Goal: Information Seeking & Learning: Check status

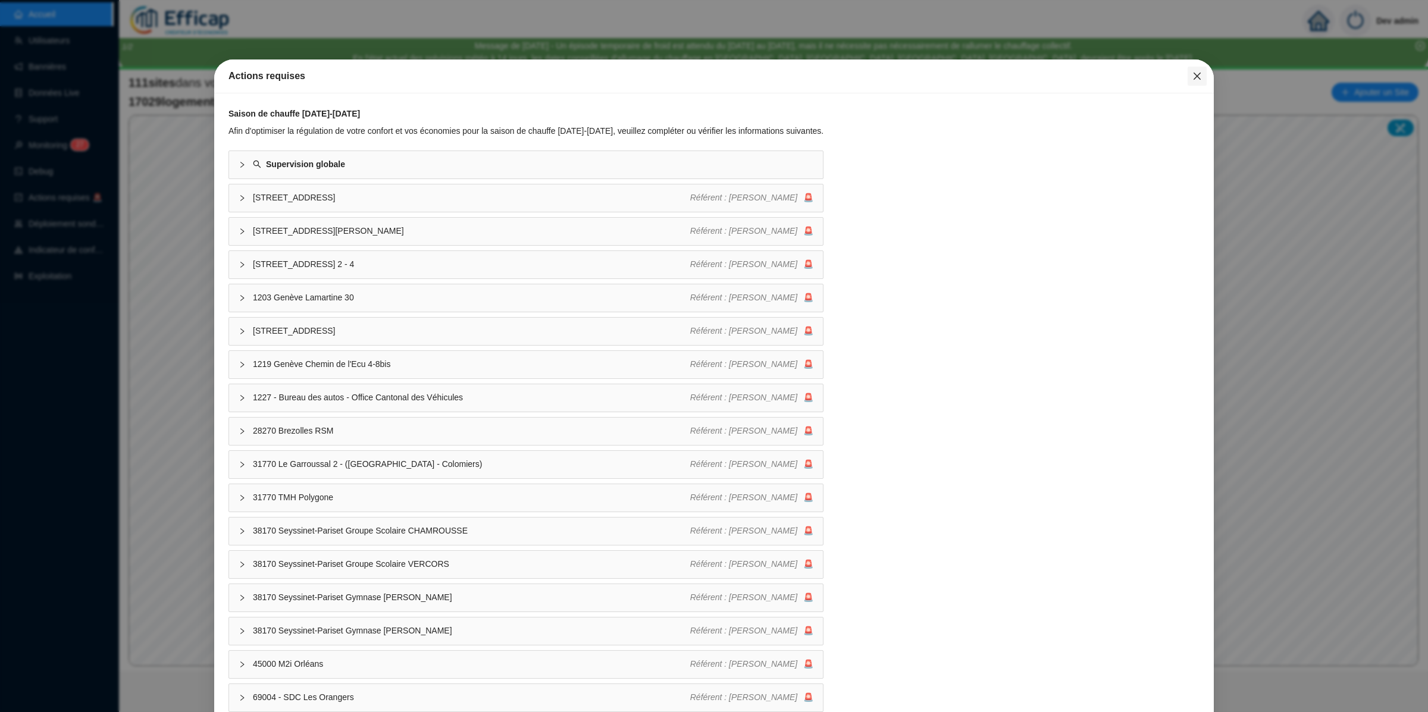
click at [1188, 77] on span "Fermer" at bounding box center [1197, 76] width 19 height 10
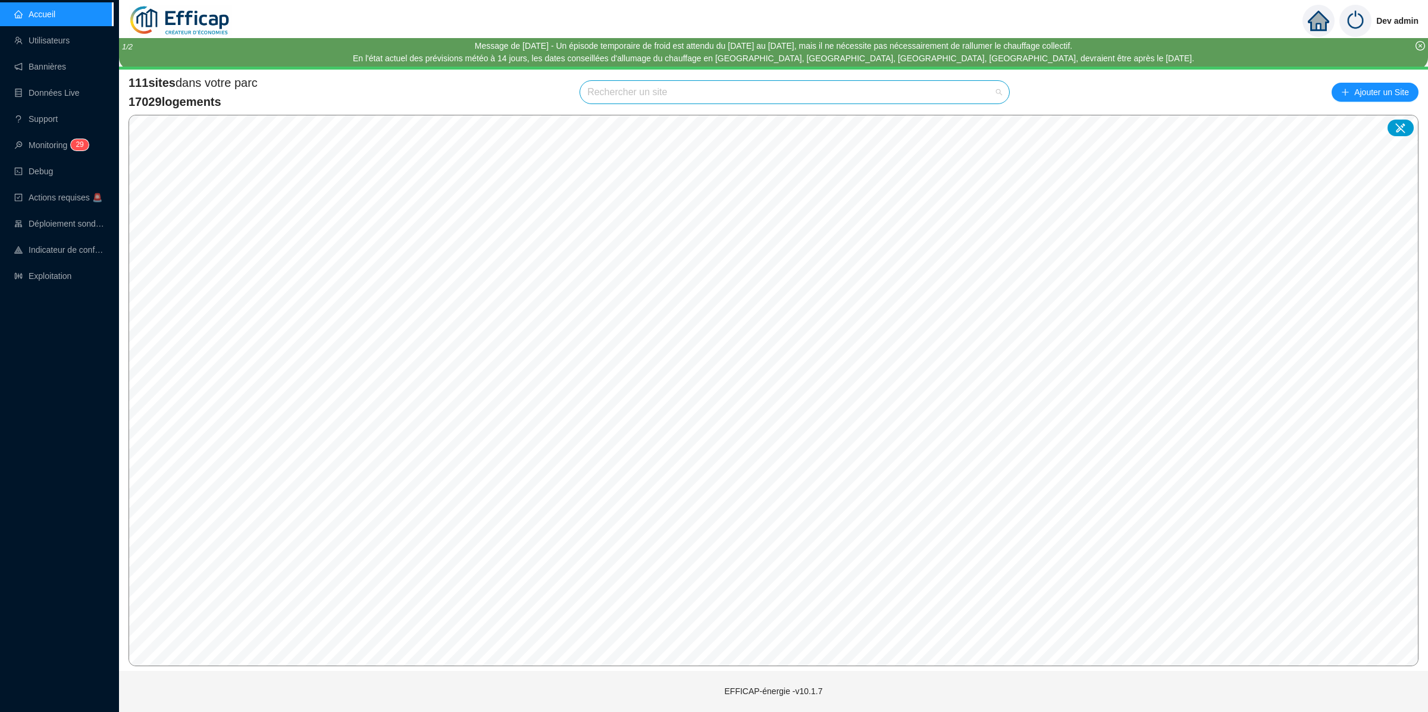
click at [700, 81] on input "search" at bounding box center [789, 92] width 404 height 23
type input "érable"
click at [982, 119] on icon at bounding box center [985, 121] width 8 height 8
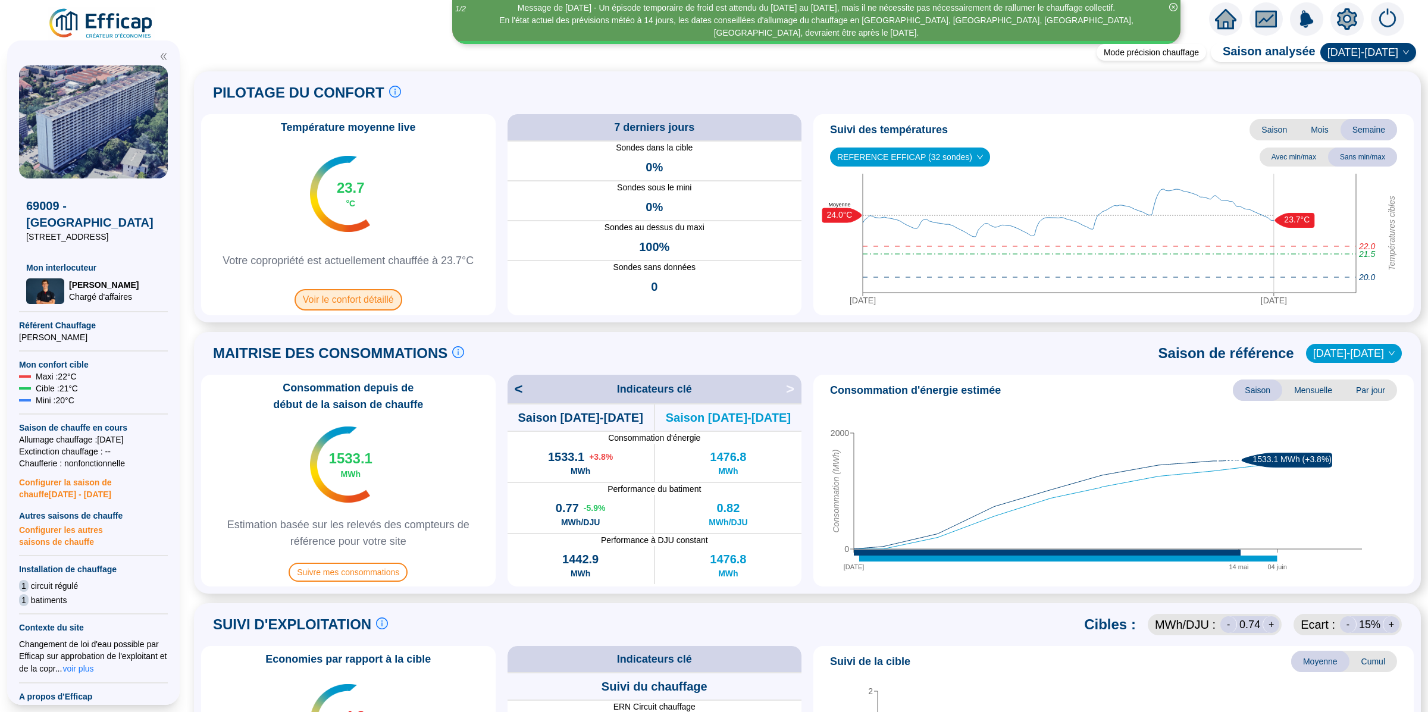
click at [370, 309] on span "Voir le confort détaillé" at bounding box center [349, 299] width 108 height 21
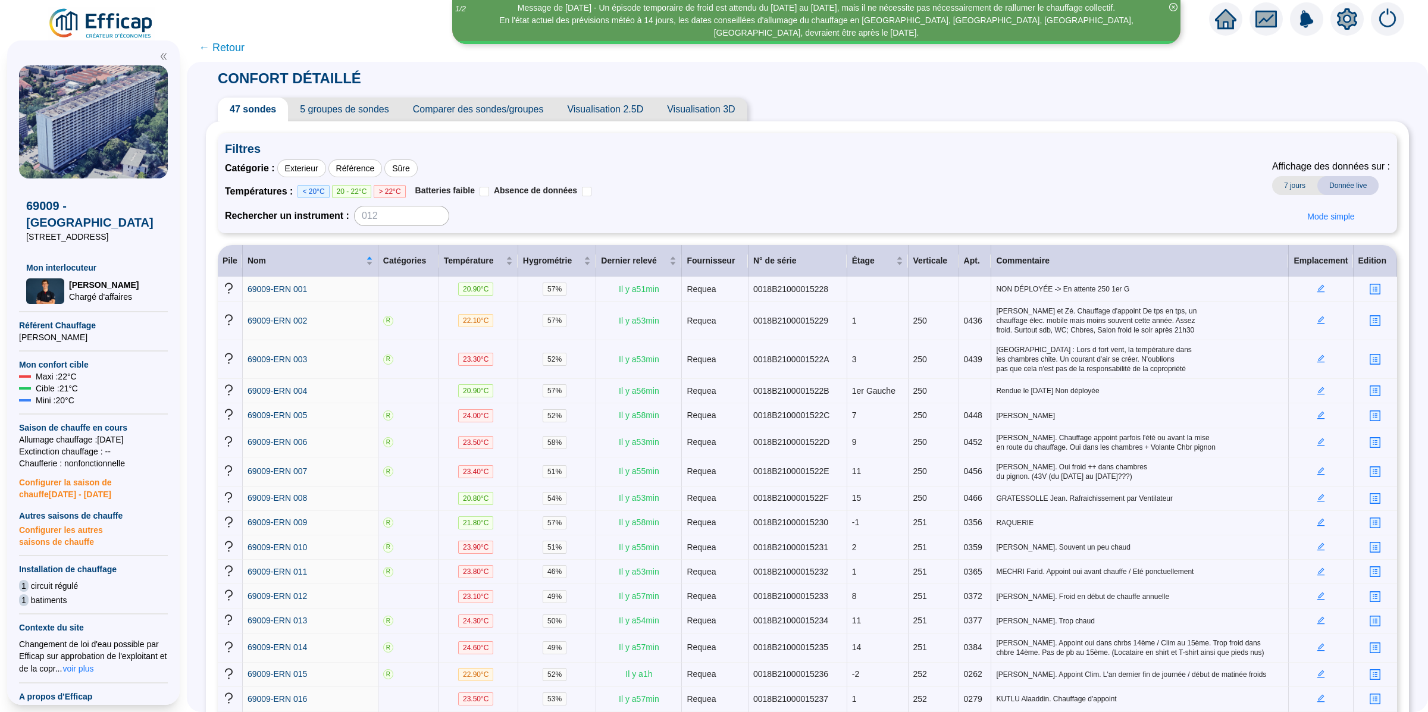
click at [227, 45] on span "← Retour" at bounding box center [222, 47] width 46 height 17
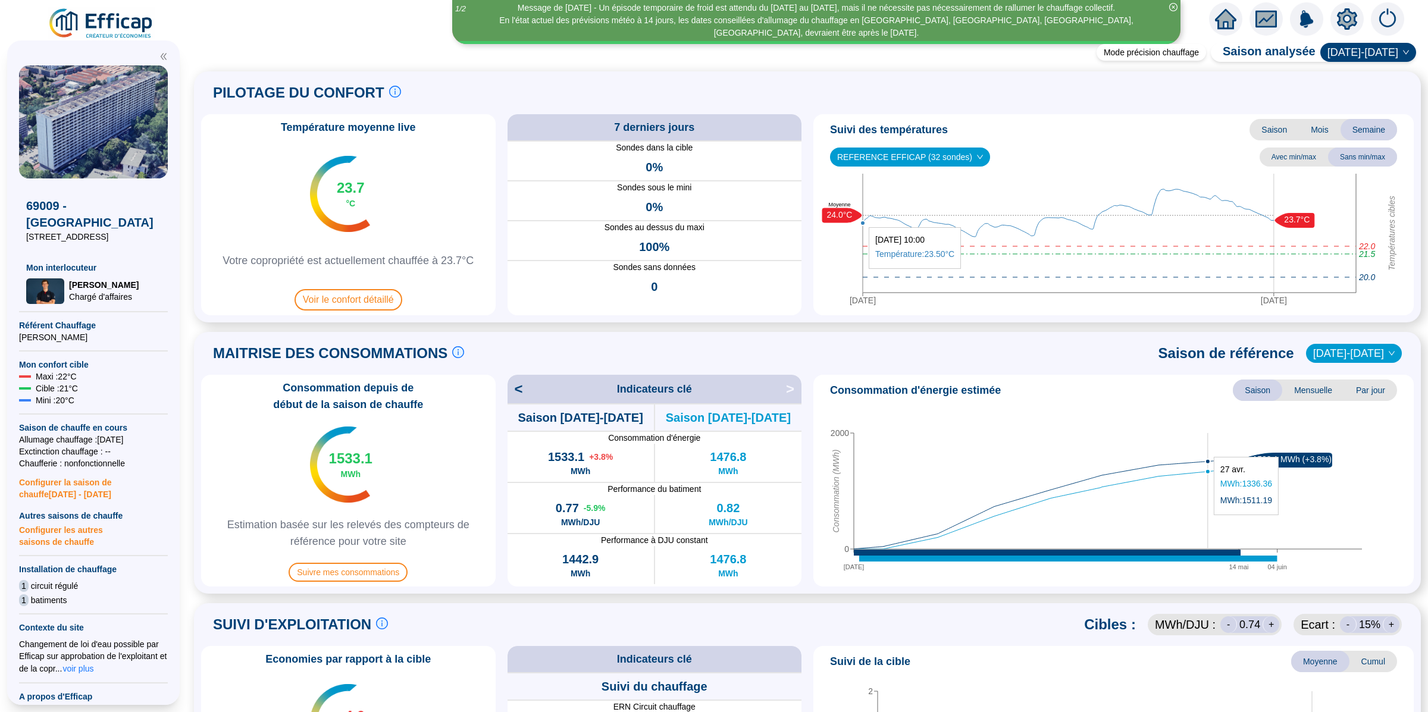
click at [1208, 451] on icon "15 oct. 14 mai 04 juin 0 2000 Consommation (MWh) 1533.1 MWh (+3.8%)" at bounding box center [1108, 492] width 580 height 179
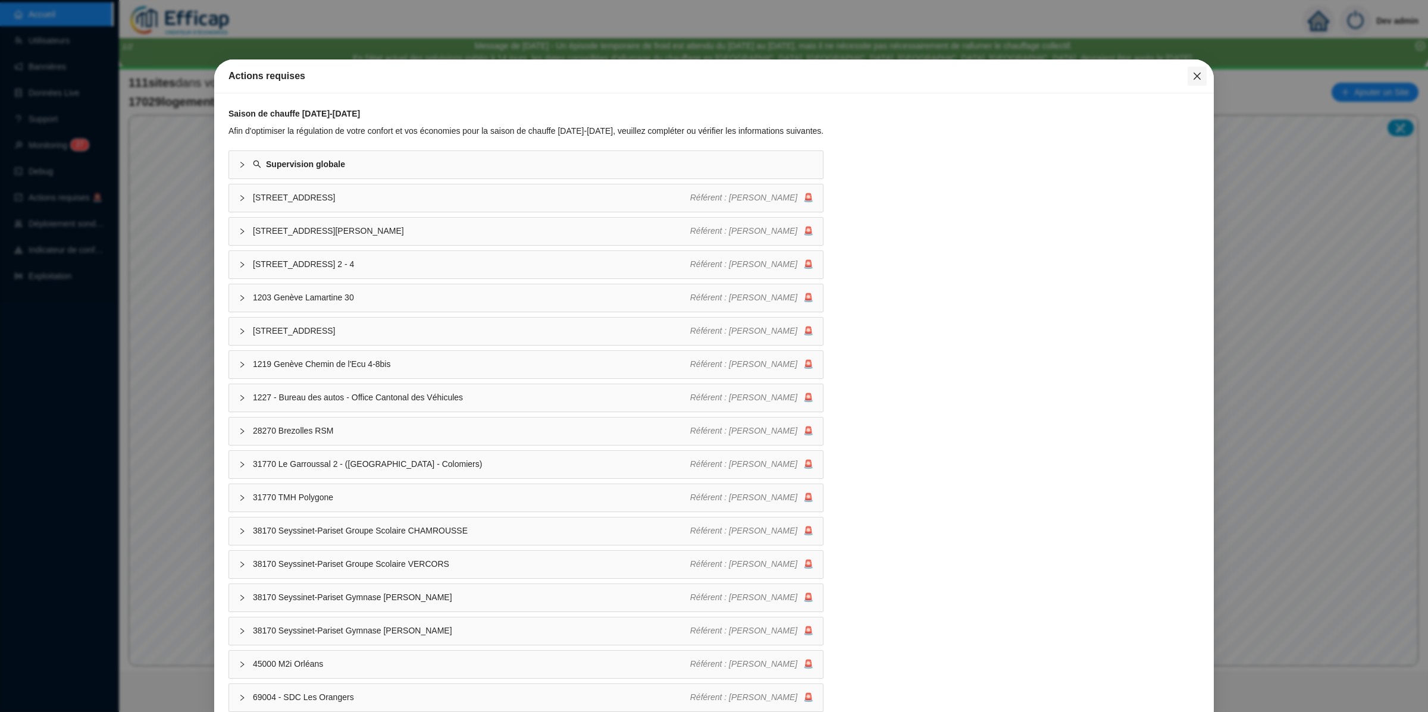
click at [1192, 78] on icon "close" at bounding box center [1197, 76] width 10 height 10
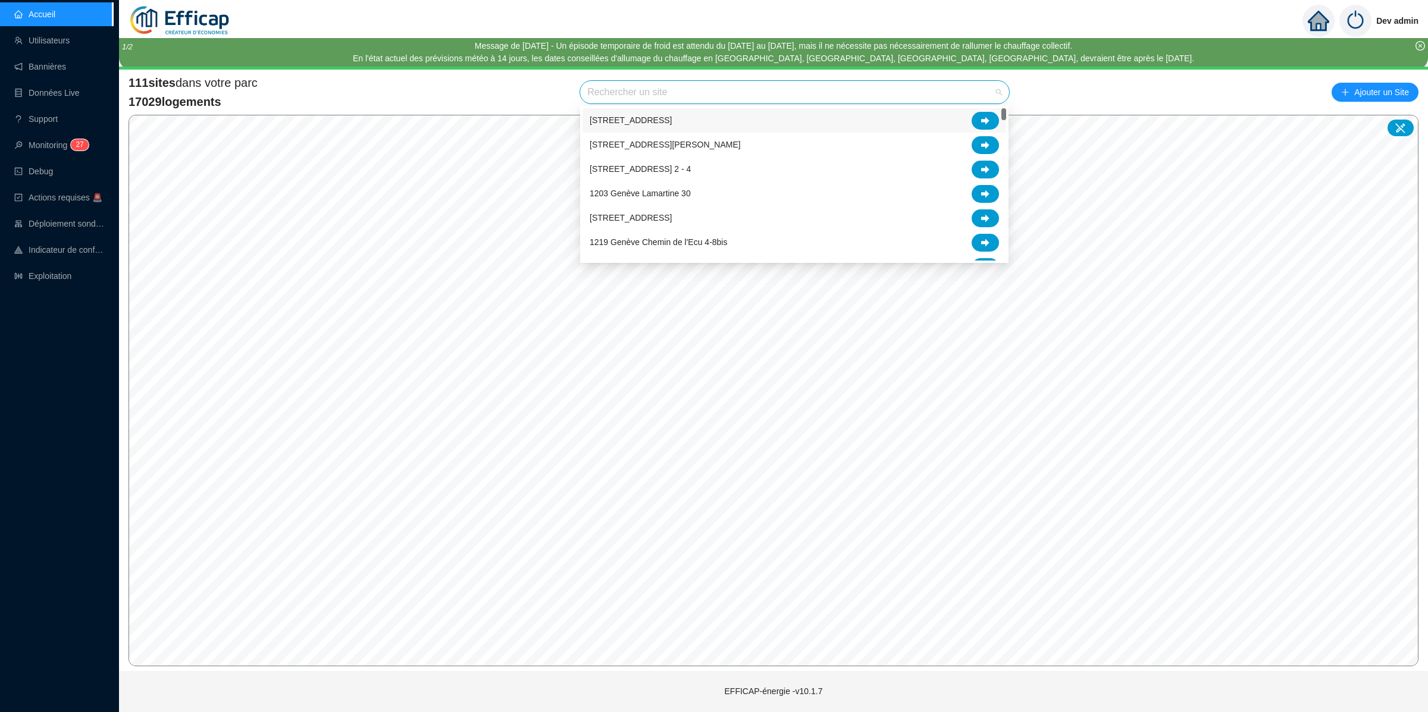
click at [988, 92] on input "search" at bounding box center [789, 92] width 404 height 23
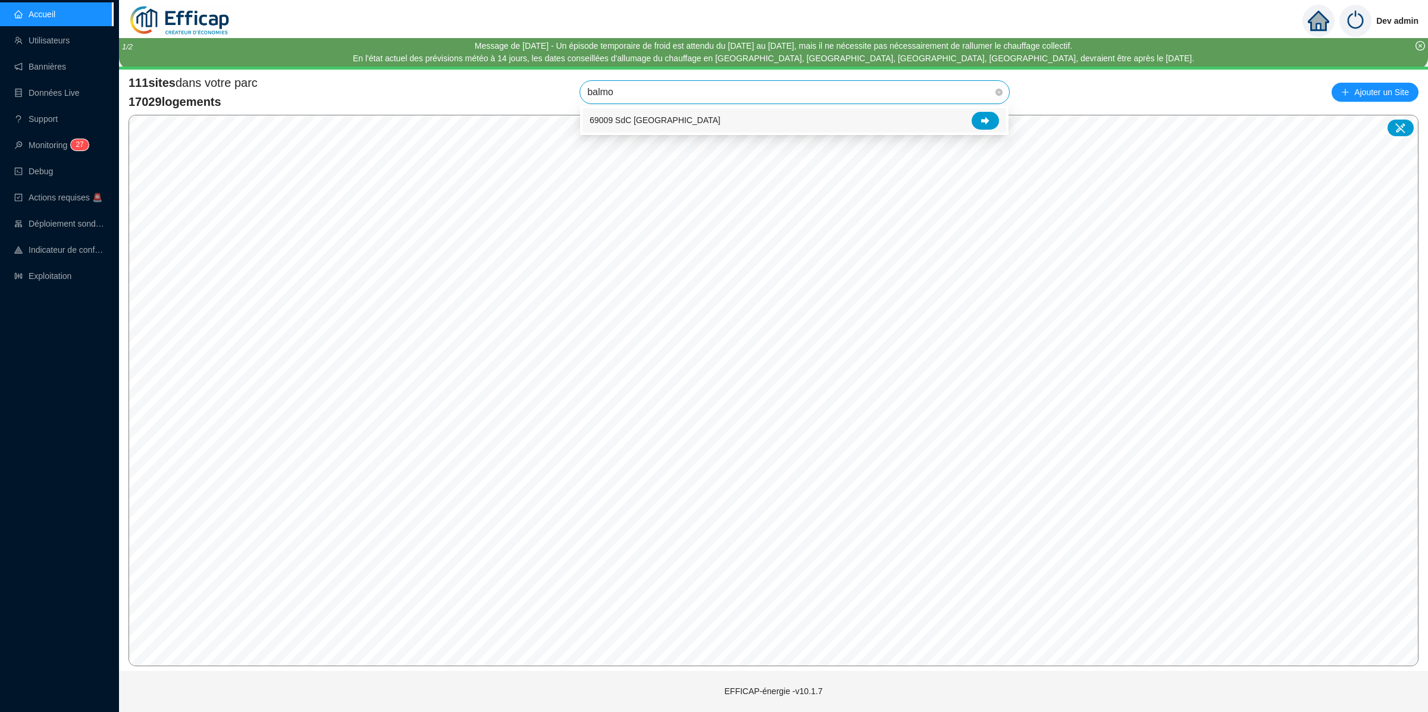
type input "balmon"
click at [988, 117] on icon at bounding box center [985, 121] width 8 height 8
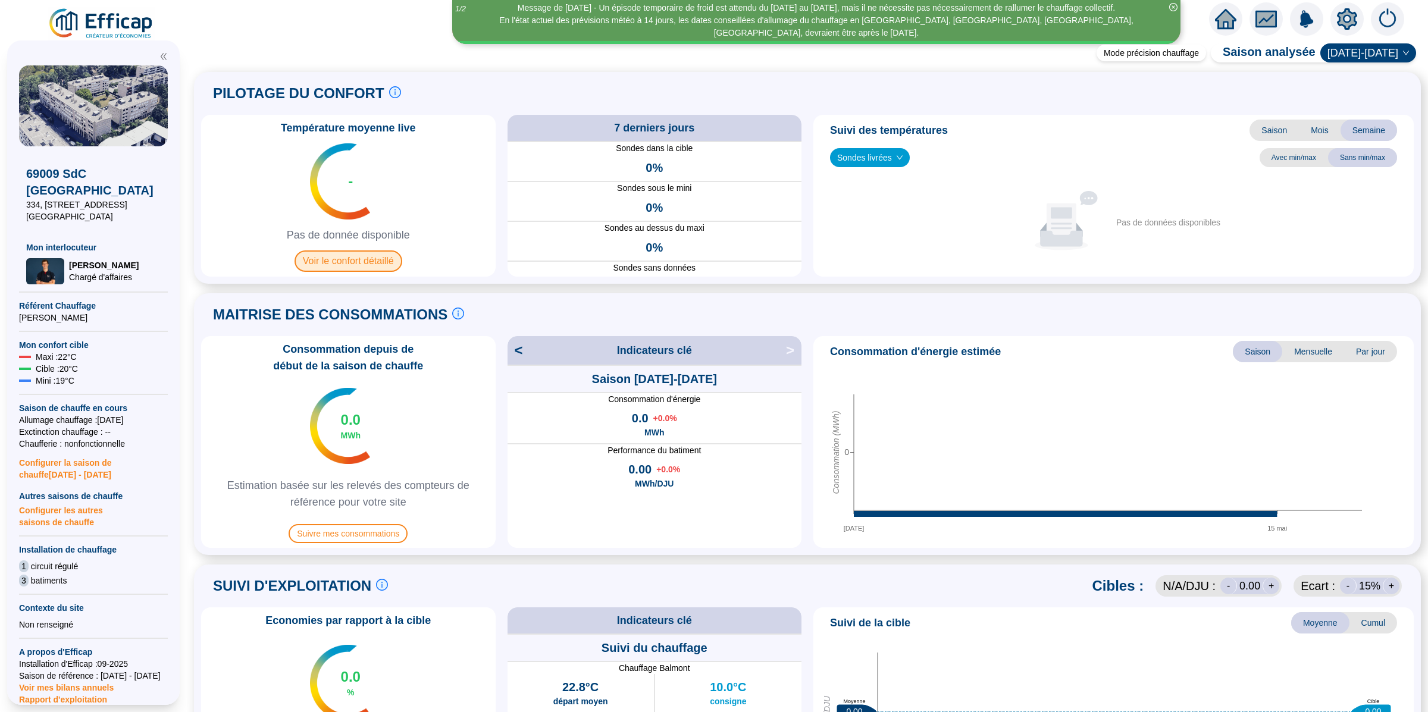
click at [387, 268] on span "Voir le confort détaillé" at bounding box center [349, 261] width 108 height 21
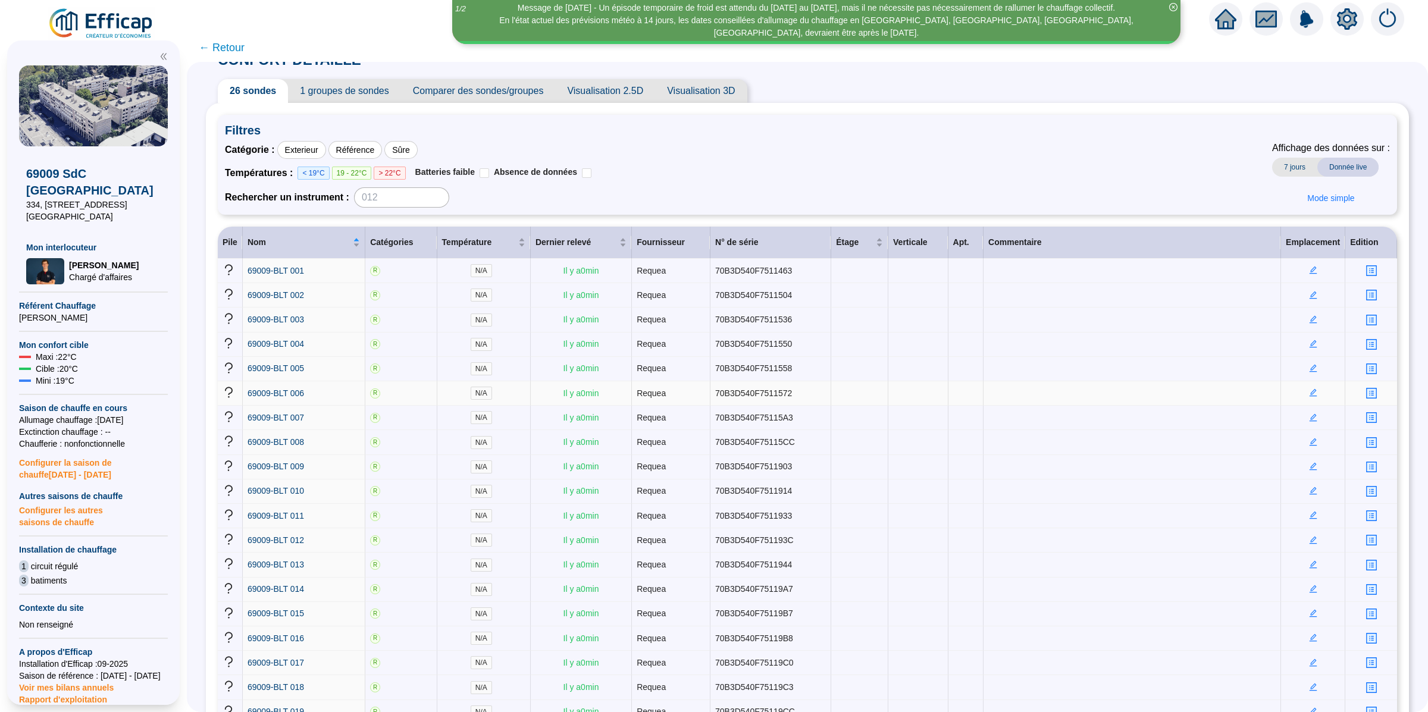
scroll to position [19, 0]
click at [304, 274] on span "69009-BLT 001" at bounding box center [276, 270] width 57 height 10
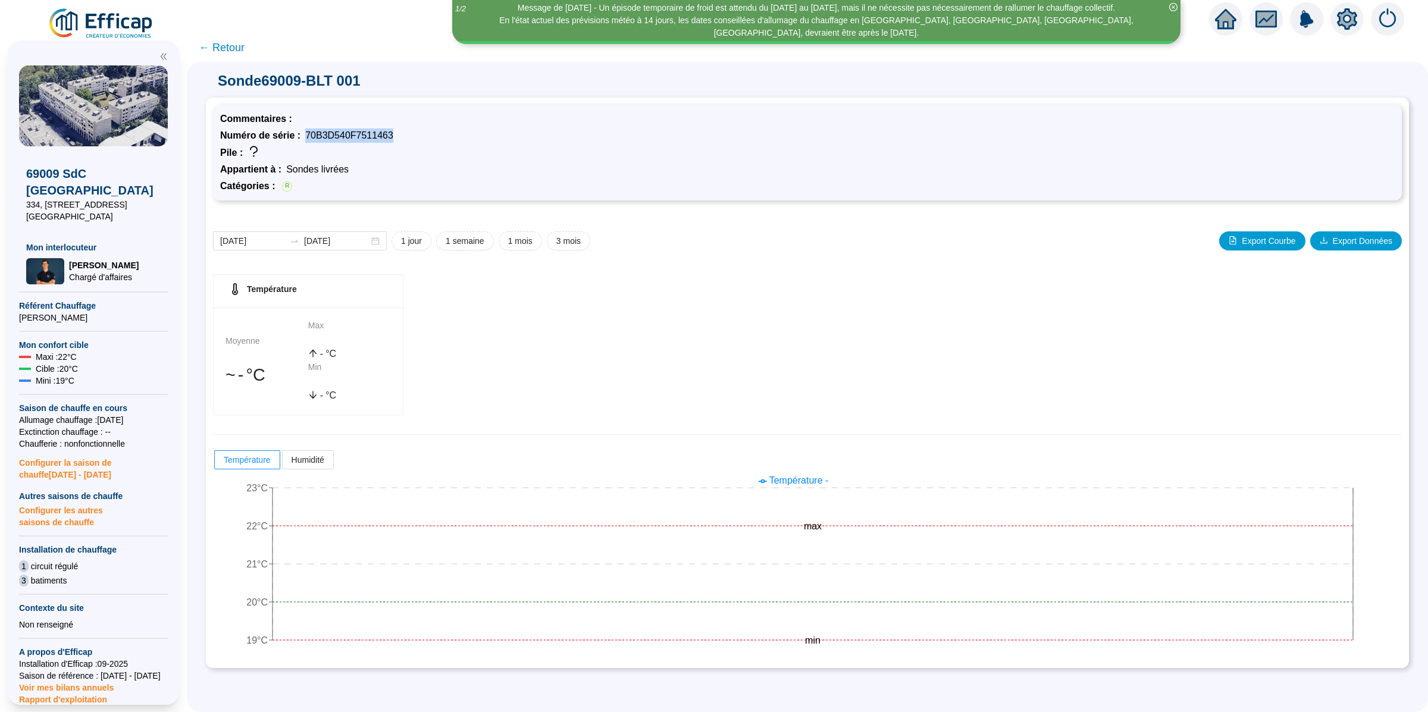
drag, startPoint x: 317, startPoint y: 133, endPoint x: 417, endPoint y: 130, distance: 100.0
click at [417, 130] on div "Numéro de série : 70B3D540F7511463" at bounding box center [807, 136] width 1175 height 14
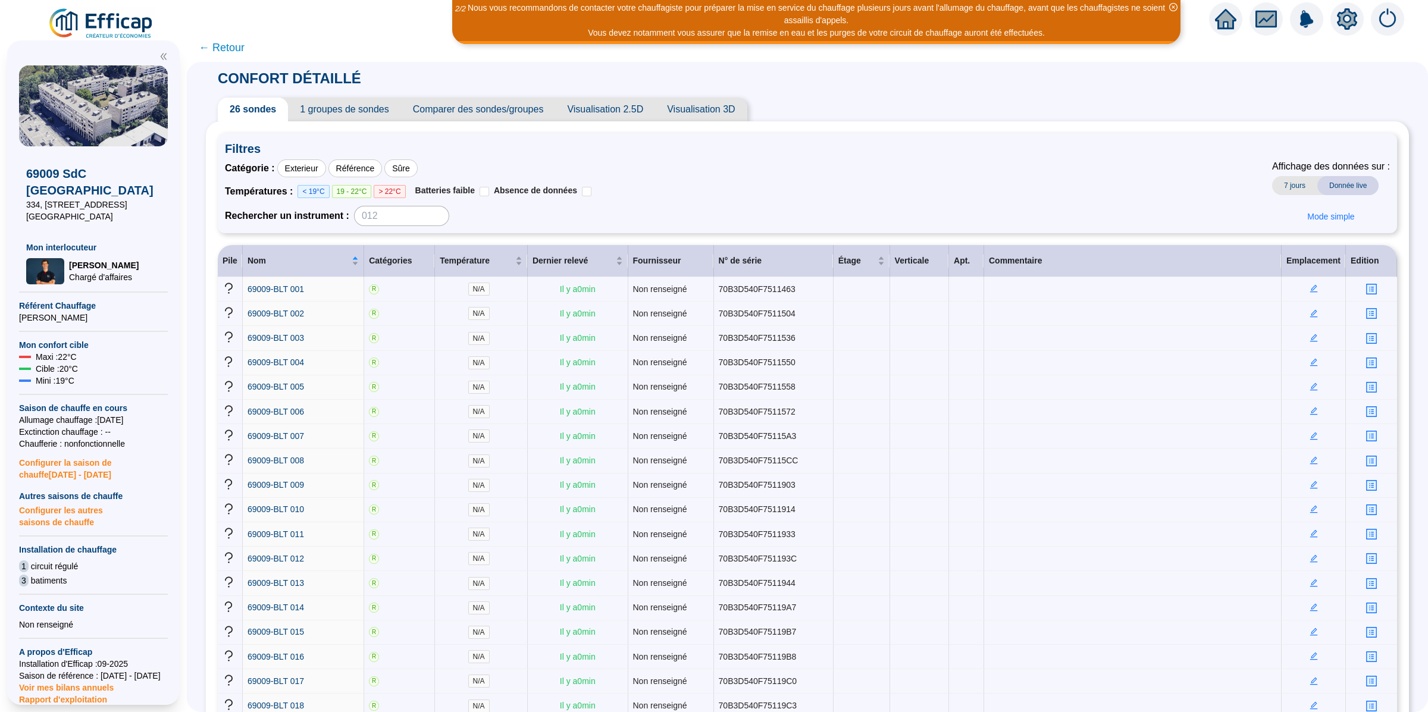
click at [806, 200] on div "Catégorie : Exterieur Référence Sûre Températures : < 19°C 19 - 22°C > 22°C Bat…" at bounding box center [807, 192] width 1165 height 67
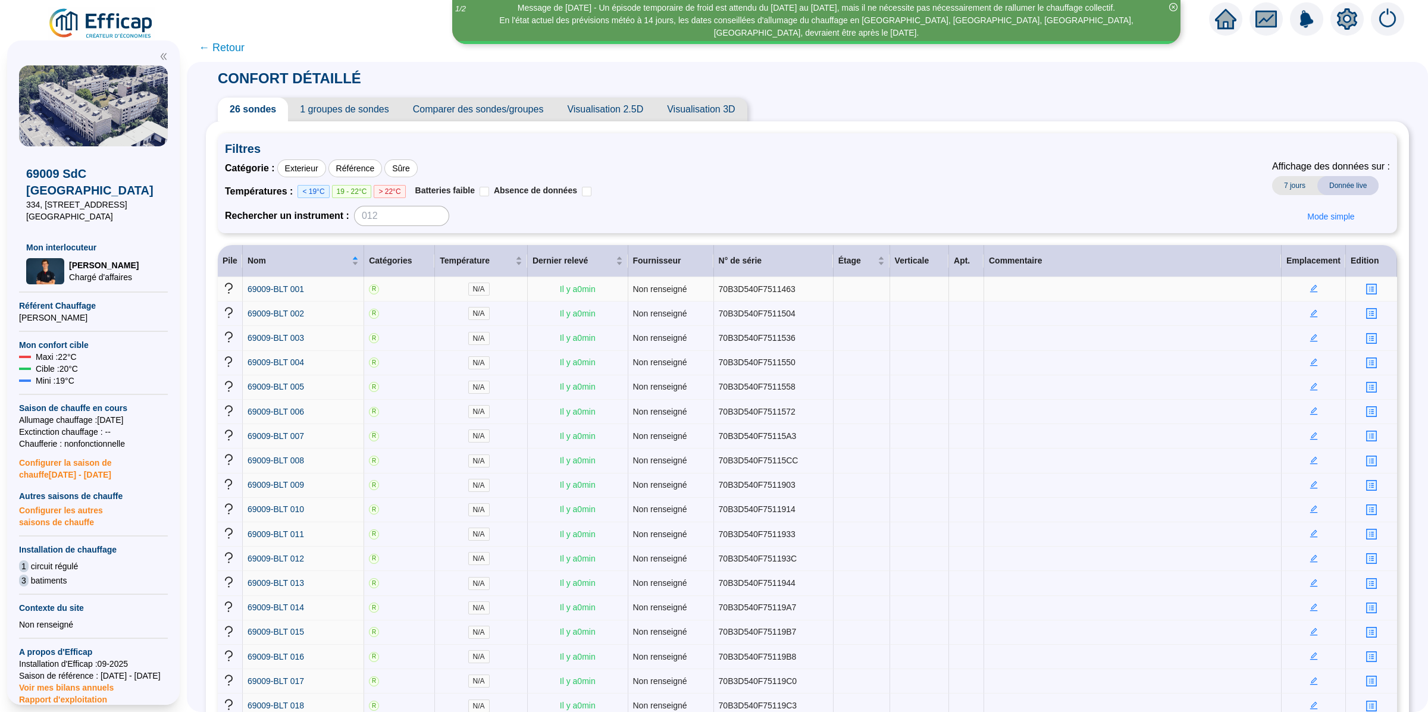
click at [299, 283] on td "69009-BLT 001" at bounding box center [303, 289] width 121 height 24
click at [299, 294] on link "69009-BLT 001" at bounding box center [276, 289] width 57 height 12
